Goal: Communication & Community: Answer question/provide support

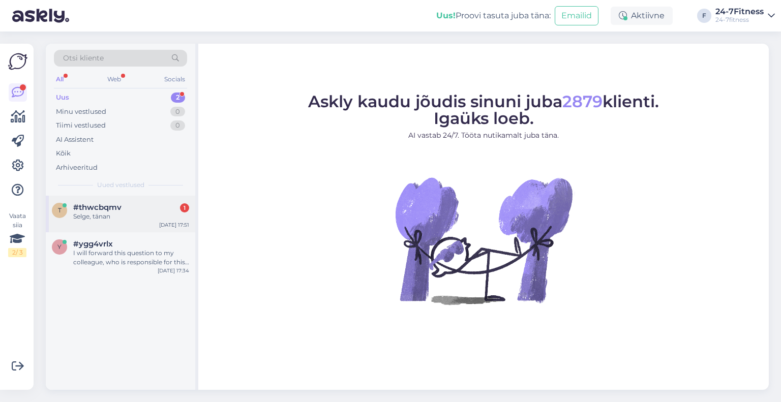
click at [120, 215] on div "Selge, tänan" at bounding box center [131, 216] width 116 height 9
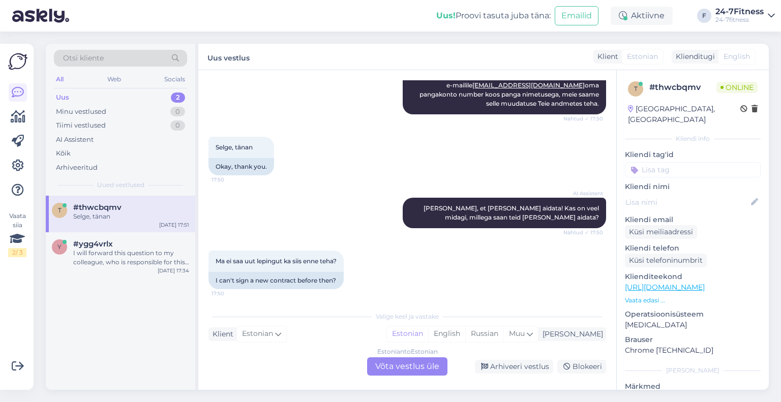
scroll to position [405, 0]
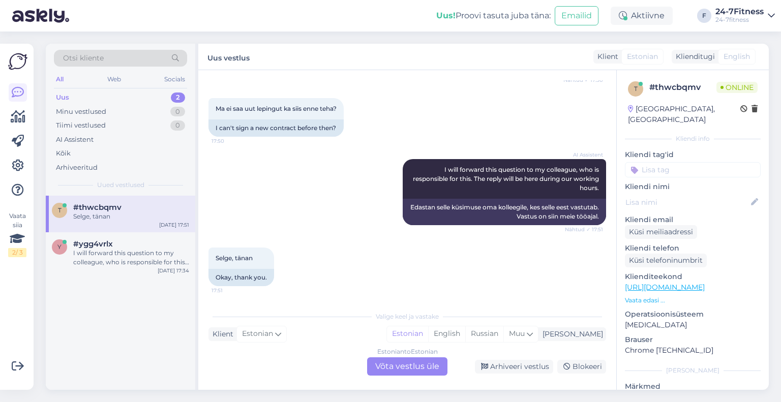
click at [405, 365] on div "Estonian to Estonian Võta vestlus üle" at bounding box center [407, 367] width 80 height 18
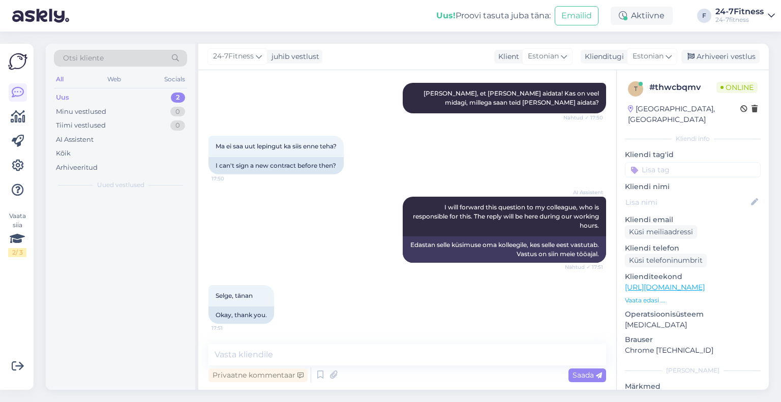
scroll to position [367, 0]
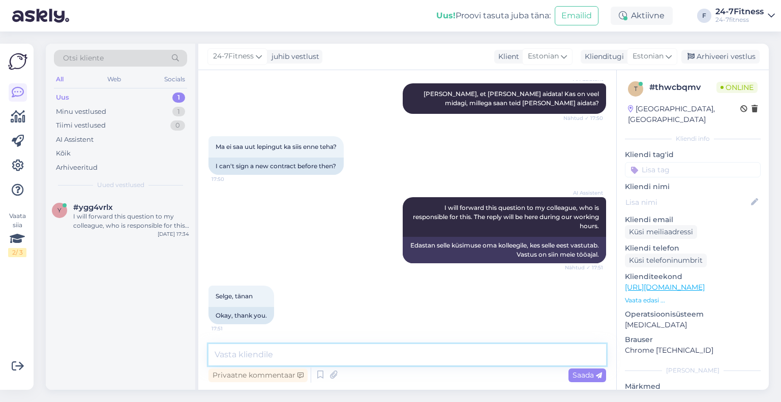
click at [311, 350] on textarea at bounding box center [408, 354] width 398 height 21
type textarea "T"
type textarea "Kui soovite osta uut paketti, siis saate uue pangakonto lisada liitumisel."
click at [589, 377] on span "Saada" at bounding box center [588, 375] width 30 height 9
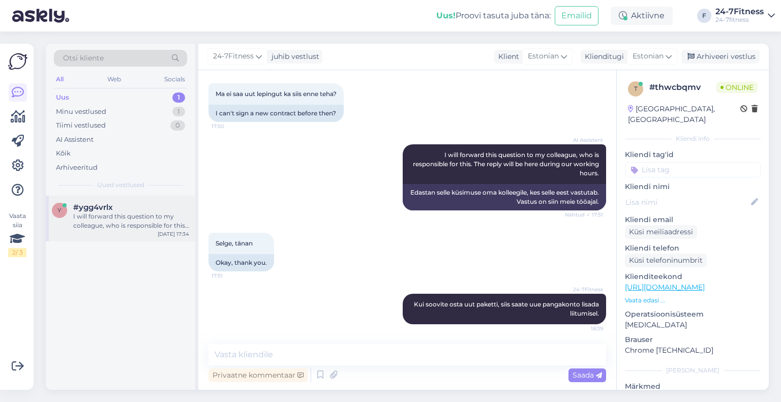
click at [102, 215] on div "I will forward this question to my colleague, who is responsible for this. The …" at bounding box center [131, 221] width 116 height 18
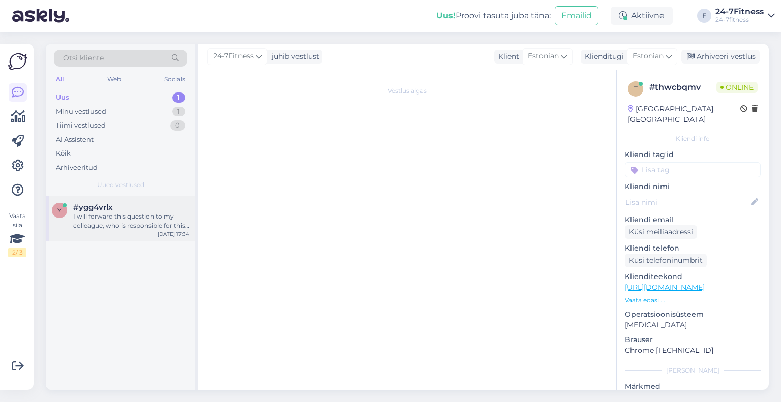
scroll to position [401, 0]
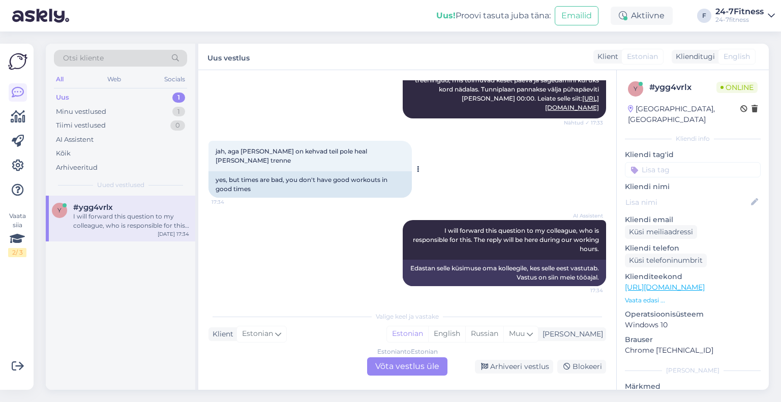
click at [266, 155] on div "jah, aga [PERSON_NAME] on kehvad teil pole heal [PERSON_NAME] trenne 17:34" at bounding box center [311, 156] width 204 height 31
click at [384, 362] on div "Estonian to Estonian Võta vestlus üle" at bounding box center [407, 367] width 80 height 18
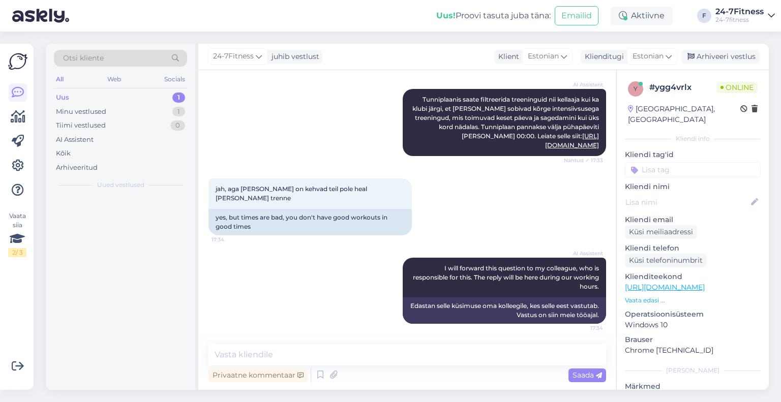
scroll to position [363, 0]
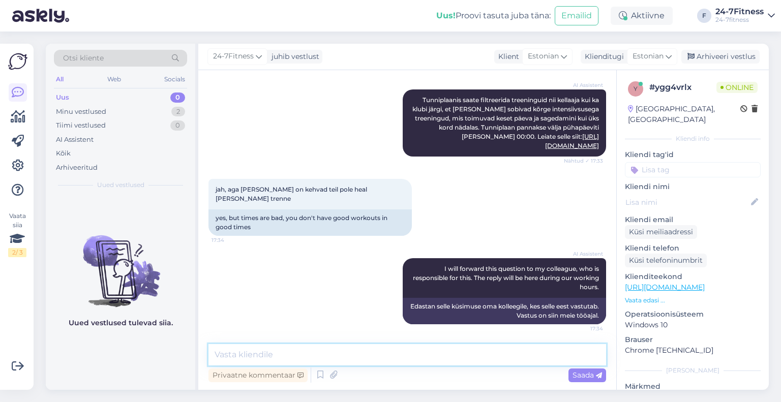
click at [299, 352] on textarea at bounding box center [408, 354] width 398 height 21
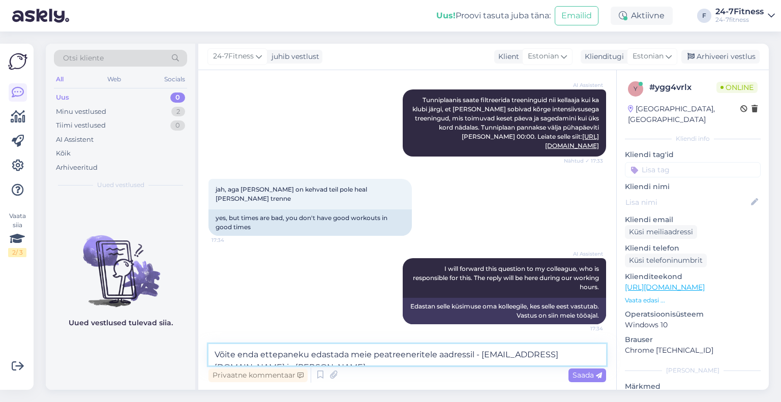
scroll to position [375, 0]
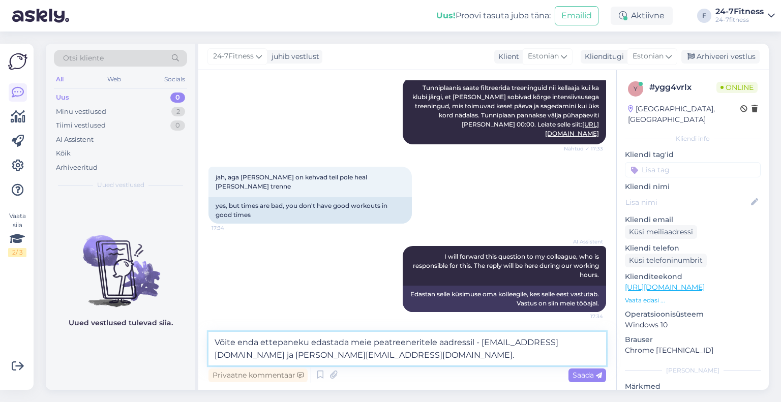
click at [305, 346] on textarea "Võite enda ettepaneku edastada meie peatreeneritele aadressil - [EMAIL_ADDRESS]…" at bounding box center [408, 349] width 398 height 34
drag, startPoint x: 438, startPoint y: 357, endPoint x: 208, endPoint y: 337, distance: 230.8
click at [209, 337] on textarea "Võite enda ettepaneku rühmatreeningute osas edastada meie peatreeneritele aadre…" at bounding box center [408, 349] width 398 height 34
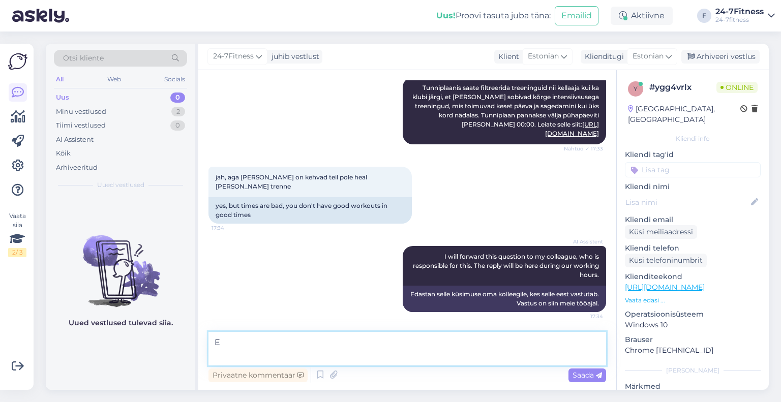
scroll to position [363, 0]
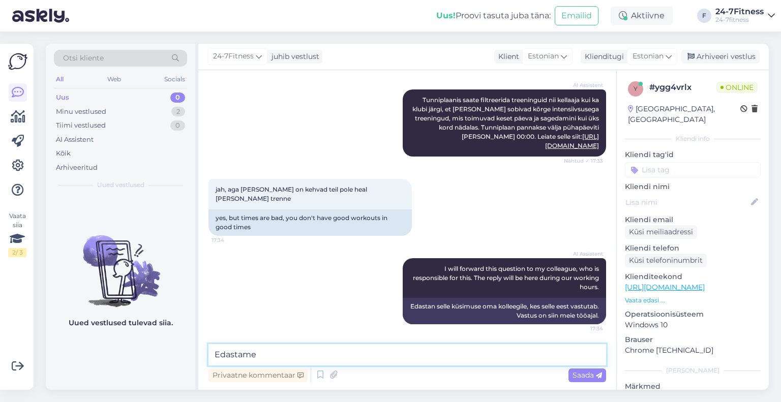
click at [266, 352] on textarea "Edastame" at bounding box center [408, 354] width 398 height 21
type textarea "Edastame [PERSON_NAME] ettepaneku meie peatreeneritele."
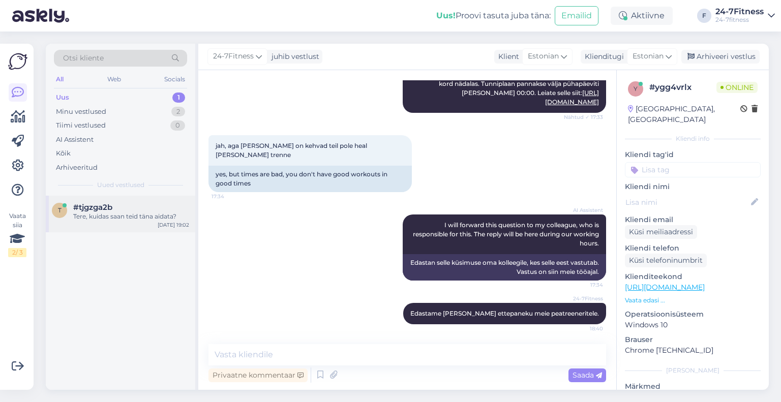
click at [88, 208] on span "#tjgzga2b" at bounding box center [92, 207] width 39 height 9
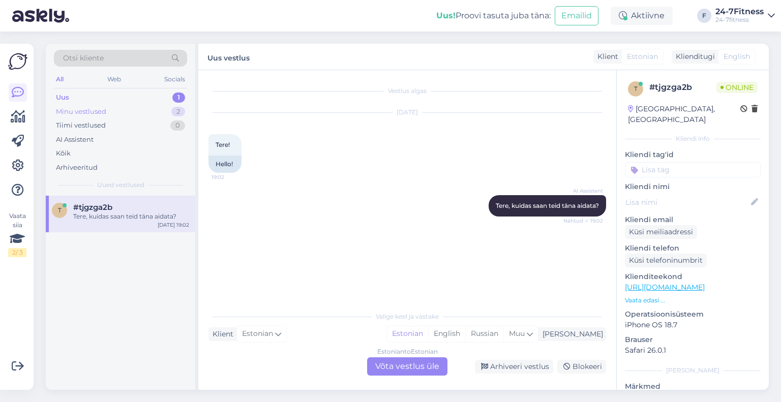
click at [113, 115] on div "Minu vestlused 2" at bounding box center [120, 112] width 133 height 14
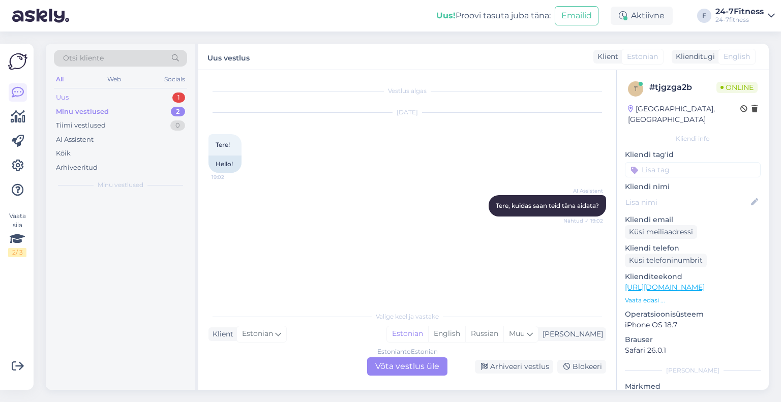
click at [108, 102] on div "Uus 1" at bounding box center [120, 98] width 133 height 14
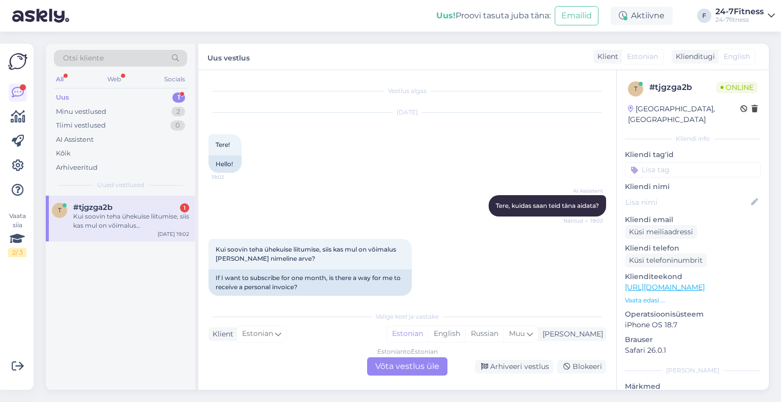
scroll to position [10, 0]
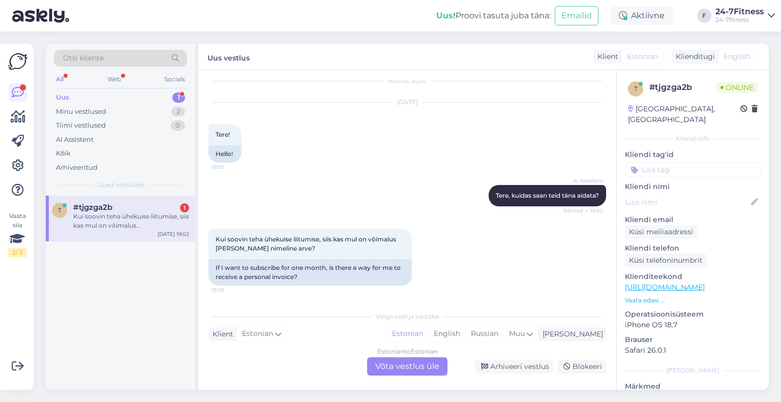
click at [391, 367] on div "Estonian to Estonian Võta vestlus üle" at bounding box center [407, 367] width 80 height 18
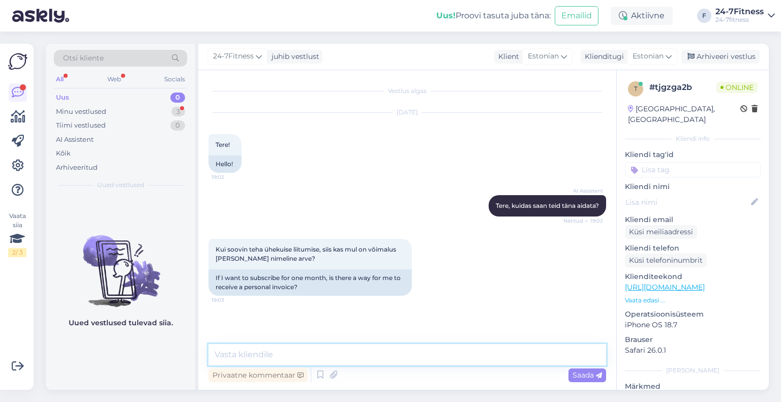
click at [328, 358] on textarea at bounding box center [408, 354] width 398 height 21
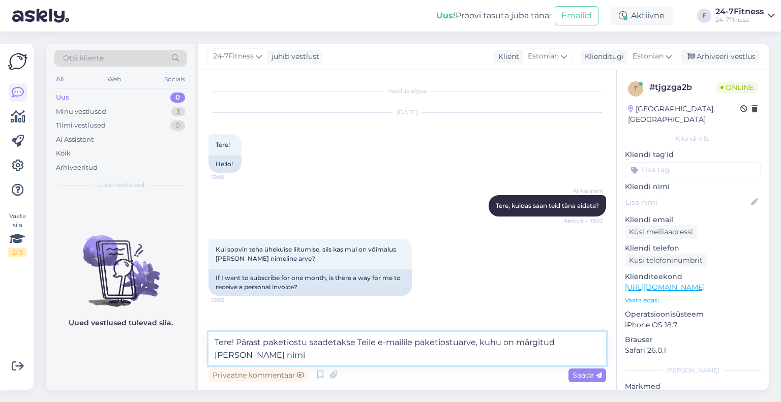
type textarea "Tere! Pärast paketiostu saadetakse Teile e-mailile paketiostuarve, kuhu on märg…"
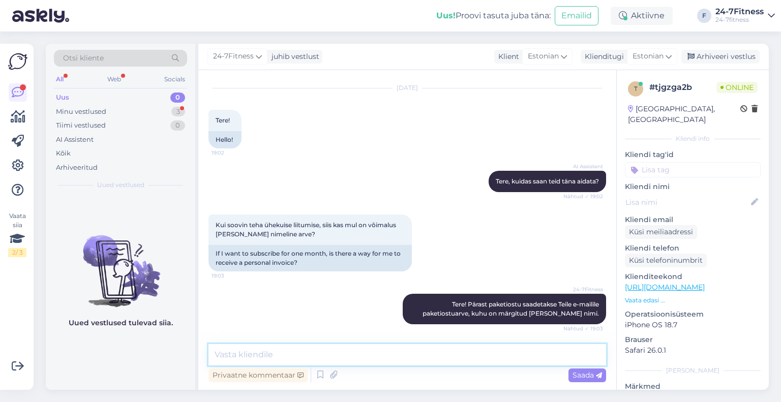
scroll to position [68, 0]
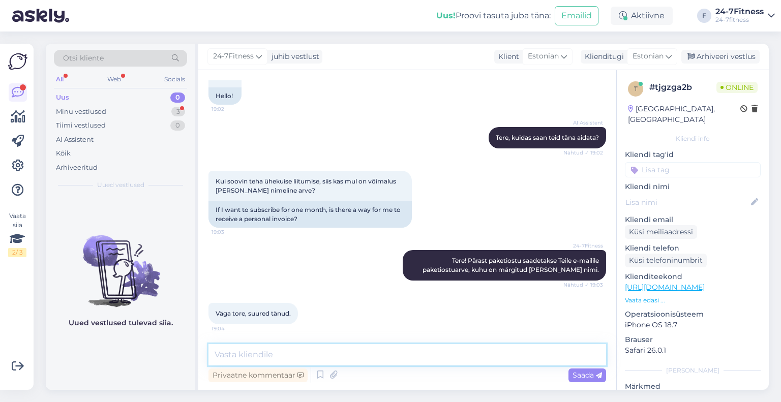
click at [277, 354] on textarea at bounding box center [408, 354] width 398 height 21
type textarea "T"
type textarea "Küsimuste korral võtke meiega julgelt ühendust!"
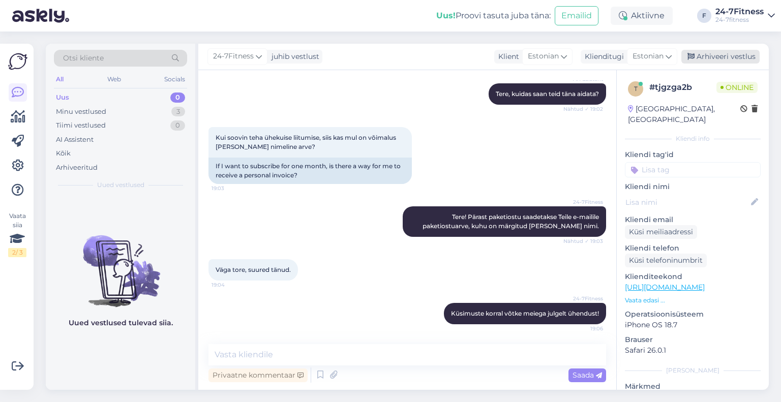
click at [720, 56] on div "Arhiveeri vestlus" at bounding box center [721, 57] width 78 height 14
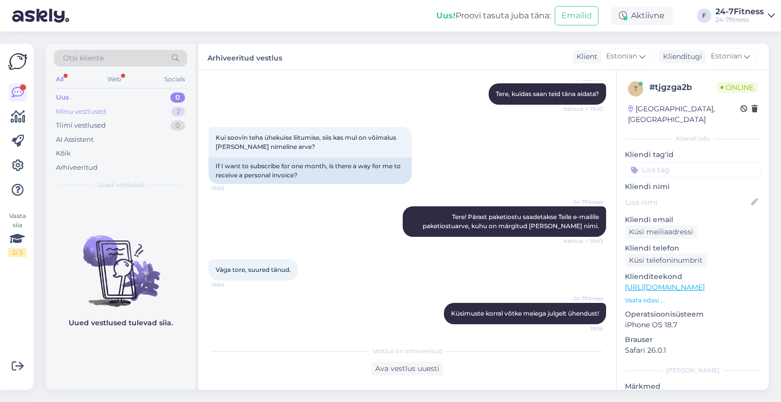
click at [90, 113] on div "Minu vestlused" at bounding box center [81, 112] width 50 height 10
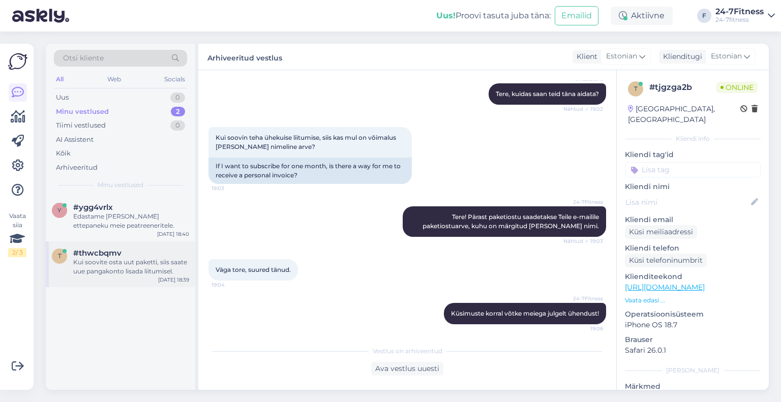
click at [108, 246] on div "t #thwcbqmv Kui soovite osta uut paketti, siis saate uue pangakonto lisada liit…" at bounding box center [121, 265] width 150 height 46
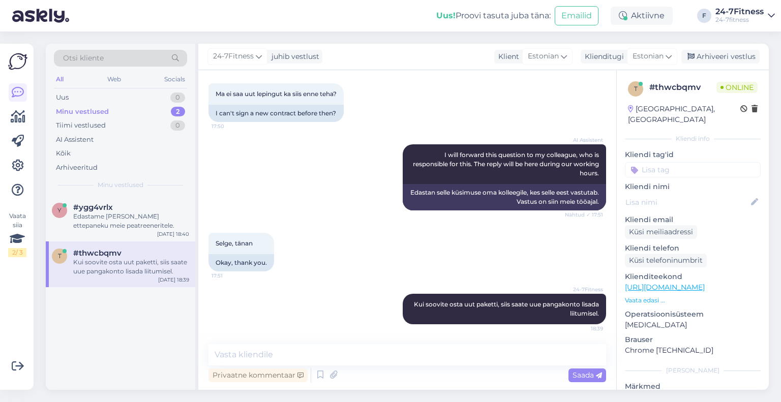
scroll to position [268, 0]
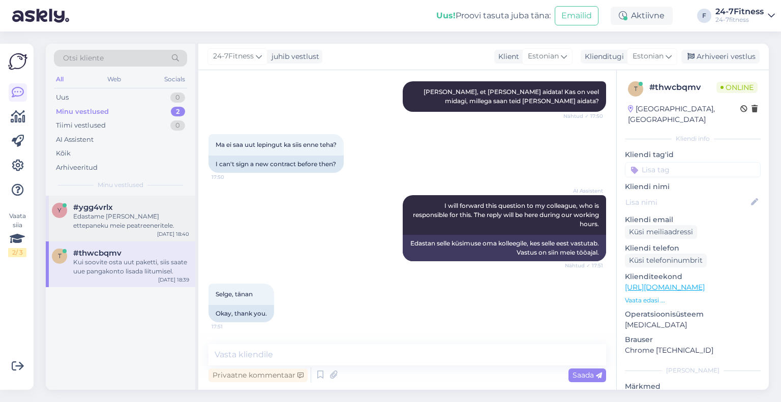
click at [164, 209] on div "#ygg4vrlx" at bounding box center [131, 207] width 116 height 9
